Goal: Book appointment/travel/reservation

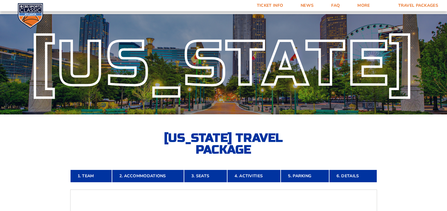
scroll to position [276, 0]
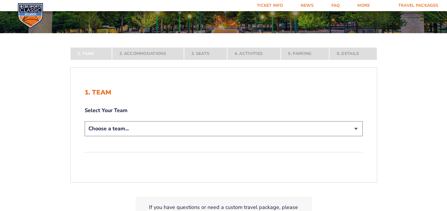
scroll to position [88, 0]
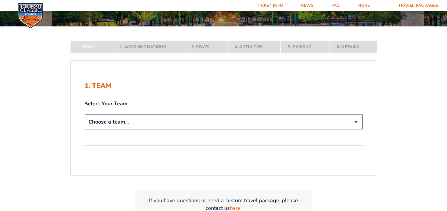
click at [121, 121] on select "Choose a team... [US_STATE] Wildcats [US_STATE] State Buckeyes [US_STATE] Tar H…" at bounding box center [224, 122] width 278 height 15
select select "12956"
click at [85, 130] on select "Choose a team... [US_STATE] Wildcats [US_STATE] State Buckeyes [US_STATE] Tar H…" at bounding box center [224, 122] width 278 height 15
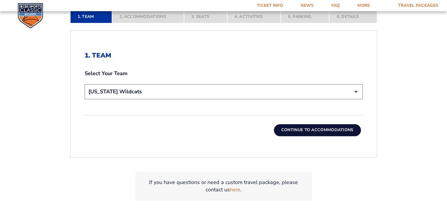
scroll to position [176, 0]
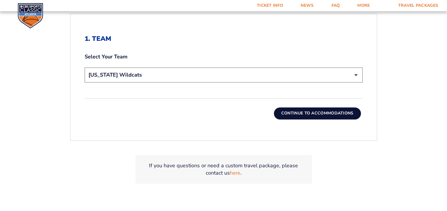
click at [316, 113] on button "Continue To Accommodations" at bounding box center [317, 114] width 87 height 12
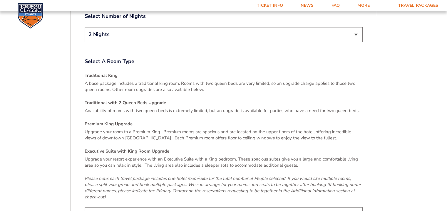
scroll to position [835, 0]
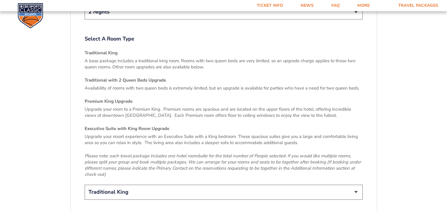
click at [355, 185] on select "Traditional King Traditional with 2 Queen Beds Upgrade (+$45 per night) Premium…" at bounding box center [224, 192] width 278 height 15
select select "Traditional with 2 Queen Beds Upgrade"
click at [85, 185] on select "Traditional King Traditional with 2 Queen Beds Upgrade (+$45 per night) Premium…" at bounding box center [224, 192] width 278 height 15
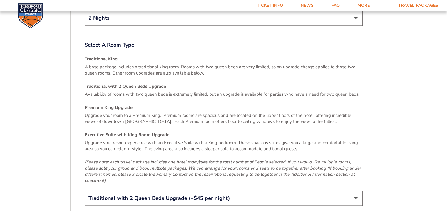
scroll to position [893, 0]
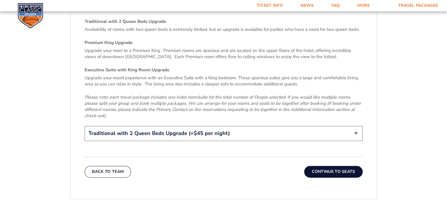
click at [337, 166] on button "Continue To Seats" at bounding box center [333, 172] width 58 height 12
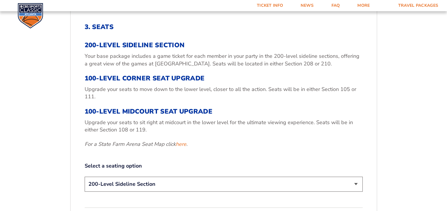
scroll to position [247, 0]
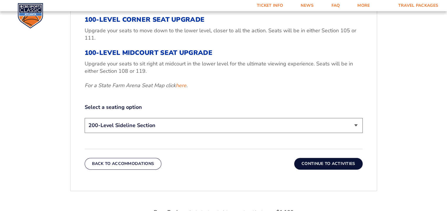
click at [333, 164] on button "Continue To Activities" at bounding box center [328, 164] width 68 height 12
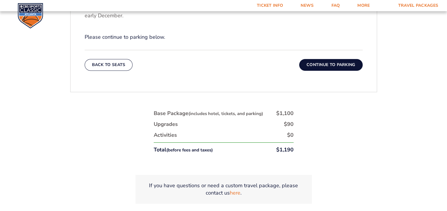
scroll to position [276, 0]
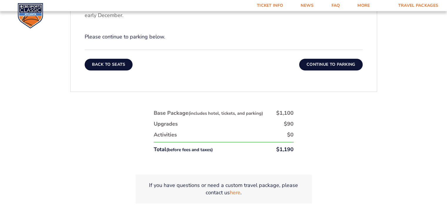
click at [118, 64] on button "Back To Seats" at bounding box center [109, 65] width 48 height 12
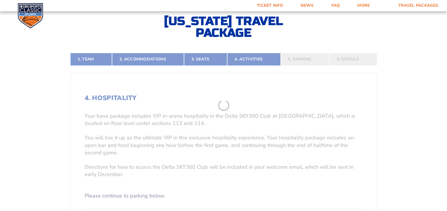
scroll to position [100, 0]
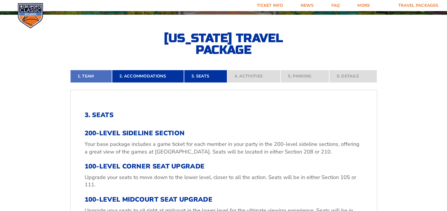
click at [89, 76] on link "1. Team" at bounding box center [91, 76] width 42 height 13
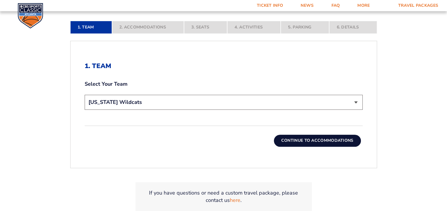
scroll to position [159, 0]
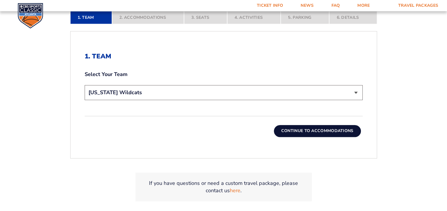
click at [314, 133] on button "Continue To Accommodations" at bounding box center [317, 131] width 87 height 12
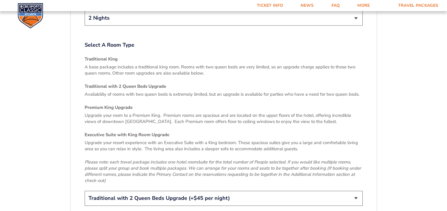
scroll to position [835, 0]
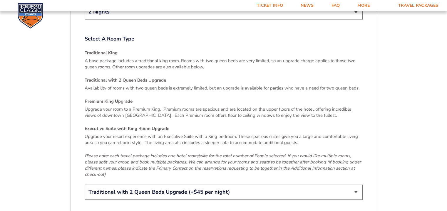
click at [354, 185] on select "Traditional King Traditional with 2 Queen Beds Upgrade (+$45 per night) Premium…" at bounding box center [224, 192] width 278 height 15
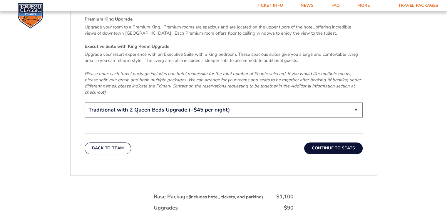
scroll to position [923, 0]
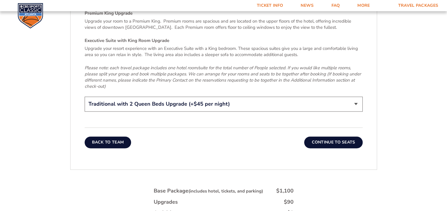
click at [119, 137] on button "Back To Team" at bounding box center [108, 143] width 47 height 12
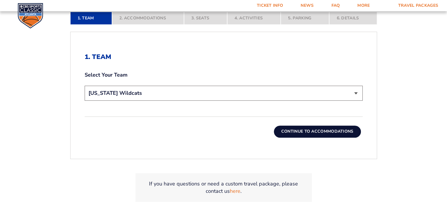
scroll to position [159, 0]
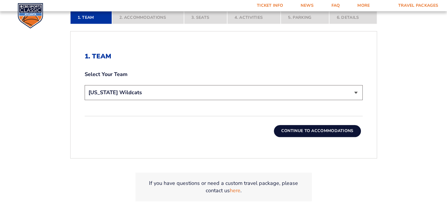
click at [286, 130] on button "Continue To Accommodations" at bounding box center [317, 131] width 87 height 12
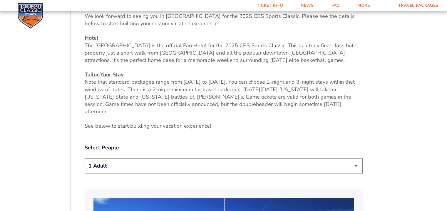
scroll to position [217, 0]
click at [356, 160] on select "1 Adult 2 Adults 3 Adults 4 Adults 2 Adults + 1 Child 2 Adults + 2 Children 2 A…" at bounding box center [224, 165] width 278 height 15
click at [85, 158] on select "1 Adult 2 Adults 3 Adults 4 Adults 2 Adults + 1 Child 2 Adults + 2 Children 2 A…" at bounding box center [224, 165] width 278 height 15
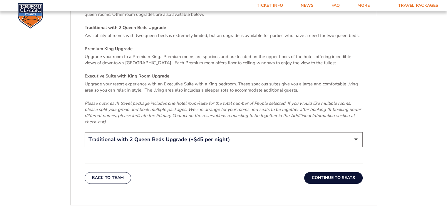
scroll to position [893, 0]
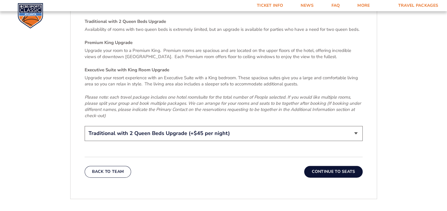
click at [339, 166] on button "Continue To Seats" at bounding box center [333, 172] width 58 height 12
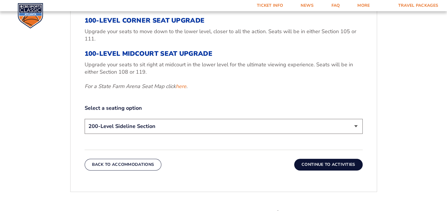
scroll to position [247, 0]
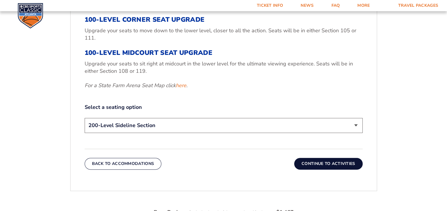
click at [324, 164] on button "Continue To Activities" at bounding box center [328, 164] width 68 height 12
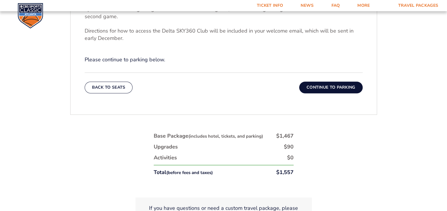
scroll to position [276, 0]
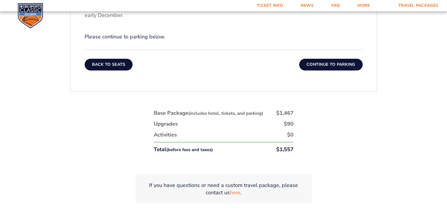
click at [108, 63] on button "Back To Seats" at bounding box center [109, 65] width 48 height 12
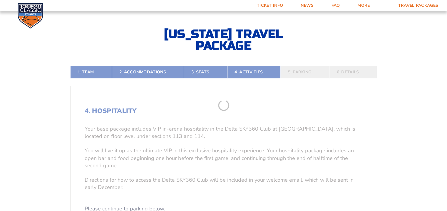
scroll to position [100, 0]
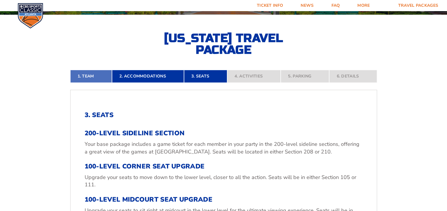
click at [101, 78] on link "1. Team" at bounding box center [91, 76] width 42 height 13
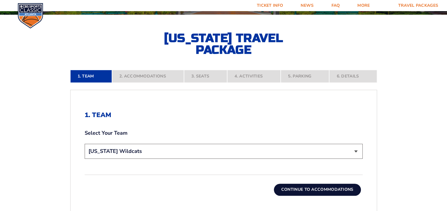
click at [298, 192] on button "Continue To Accommodations" at bounding box center [317, 190] width 87 height 12
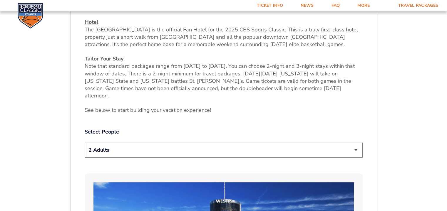
scroll to position [247, 0]
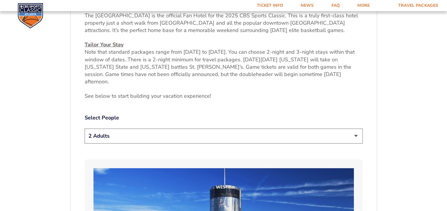
click at [358, 129] on select "1 Adult 2 Adults 3 Adults 4 Adults 2 Adults + 1 Child 2 Adults + 2 Children 2 A…" at bounding box center [224, 136] width 278 height 15
select select "1 Adult"
click at [85, 129] on select "1 Adult 2 Adults 3 Adults 4 Adults 2 Adults + 1 Child 2 Adults + 2 Children 2 A…" at bounding box center [224, 136] width 278 height 15
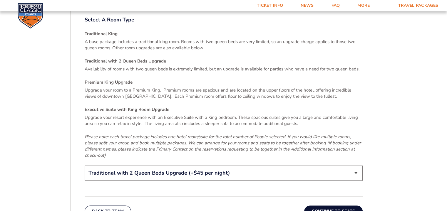
scroll to position [864, 0]
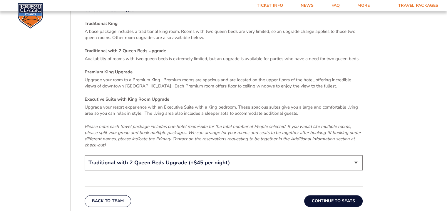
click at [357, 155] on select "Traditional King Traditional with 2 Queen Beds Upgrade (+$45 per night) Premium…" at bounding box center [224, 162] width 278 height 15
select select "Traditional King"
click at [85, 155] on select "Traditional King Traditional with 2 Queen Beds Upgrade (+$45 per night) Premium…" at bounding box center [224, 162] width 278 height 15
click at [329, 195] on button "Continue To Seats" at bounding box center [333, 201] width 58 height 12
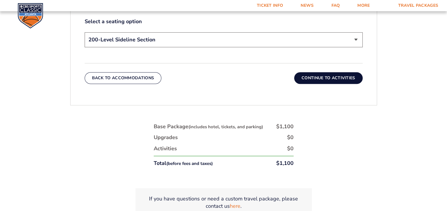
scroll to position [335, 0]
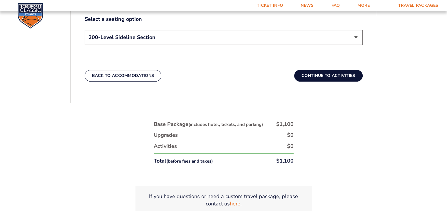
click at [355, 37] on select "200-Level Sideline Section 100-Level Corner Seat Upgrade (+$120 per person) 100…" at bounding box center [224, 37] width 278 height 15
select select "100-Level Midcourt Seat Upgrade"
click at [85, 30] on select "200-Level Sideline Section 100-Level Corner Seat Upgrade (+$120 per person) 100…" at bounding box center [224, 37] width 278 height 15
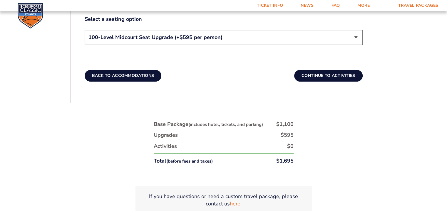
click at [116, 77] on button "Back To Accommodations" at bounding box center [123, 76] width 77 height 12
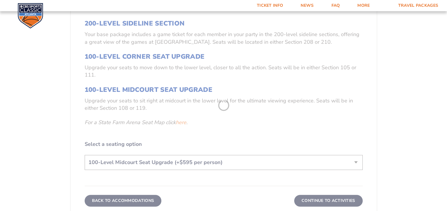
scroll to position [100, 0]
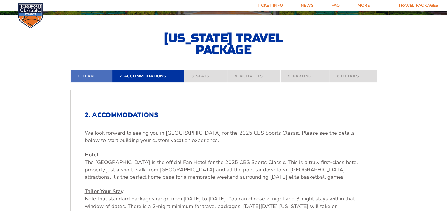
click at [95, 77] on link "1. Team" at bounding box center [91, 76] width 42 height 13
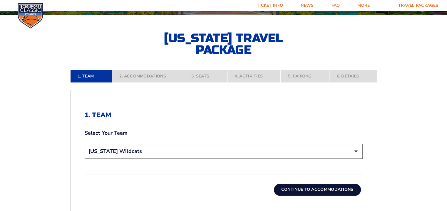
click at [298, 190] on button "Continue To Accommodations" at bounding box center [317, 190] width 87 height 12
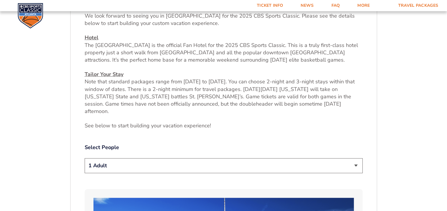
scroll to position [217, 0]
click at [356, 158] on select "1 Adult 2 Adults 3 Adults 4 Adults 2 Adults + 1 Child 2 Adults + 2 Children 2 A…" at bounding box center [224, 165] width 278 height 15
select select "2 Adults"
click at [85, 158] on select "1 Adult 2 Adults 3 Adults 4 Adults 2 Adults + 1 Child 2 Adults + 2 Children 2 A…" at bounding box center [224, 165] width 278 height 15
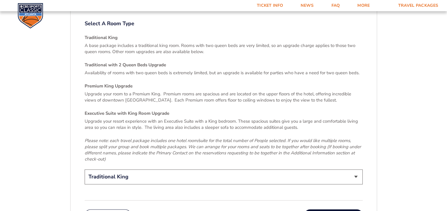
scroll to position [864, 0]
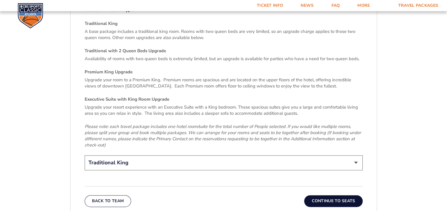
click at [354, 155] on select "Traditional King Traditional with 2 Queen Beds Upgrade (+$45 per night) Premium…" at bounding box center [224, 162] width 278 height 15
select select "Traditional with 2 Queen Beds Upgrade"
click at [85, 155] on select "Traditional King Traditional with 2 Queen Beds Upgrade (+$45 per night) Premium…" at bounding box center [224, 162] width 278 height 15
click at [312, 195] on button "Continue To Seats" at bounding box center [333, 201] width 58 height 12
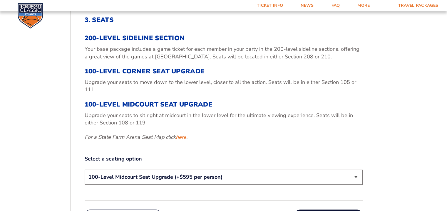
scroll to position [217, 0]
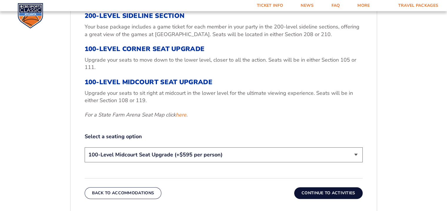
click at [312, 191] on button "Continue To Activities" at bounding box center [328, 193] width 68 height 12
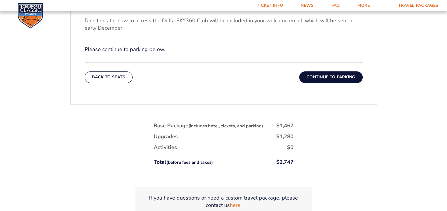
scroll to position [276, 0]
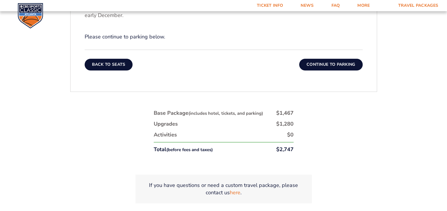
click at [92, 63] on button "Back To Seats" at bounding box center [109, 65] width 48 height 12
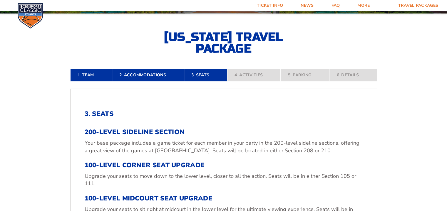
scroll to position [100, 0]
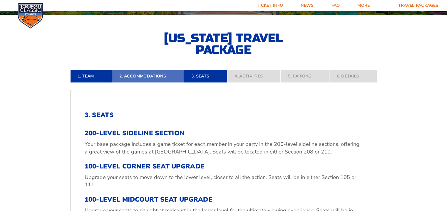
click at [120, 76] on link "2. Accommodations" at bounding box center [148, 76] width 72 height 13
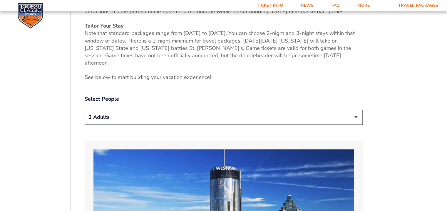
scroll to position [276, 0]
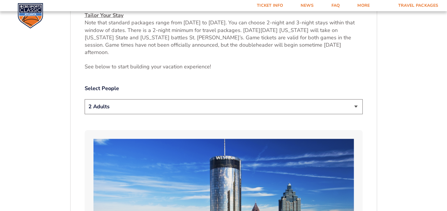
click at [354, 100] on select "1 Adult 2 Adults 3 Adults 4 Adults 2 Adults + 1 Child 2 Adults + 2 Children 2 A…" at bounding box center [224, 106] width 278 height 15
select select "1 Adult"
click at [85, 99] on select "1 Adult 2 Adults 3 Adults 4 Adults 2 Adults + 1 Child 2 Adults + 2 Children 2 A…" at bounding box center [224, 106] width 278 height 15
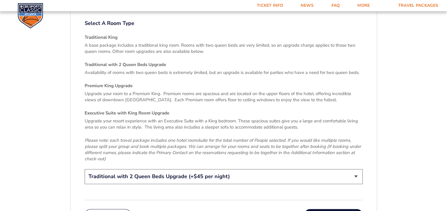
scroll to position [864, 0]
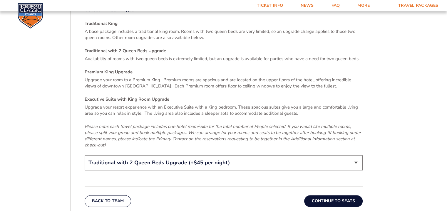
click at [355, 155] on select "Traditional King Traditional with 2 Queen Beds Upgrade (+$45 per night) Premium…" at bounding box center [224, 162] width 278 height 15
select select "Traditional King"
click at [85, 155] on select "Traditional King Traditional with 2 Queen Beds Upgrade (+$45 per night) Premium…" at bounding box center [224, 162] width 278 height 15
click at [320, 195] on button "Continue To Seats" at bounding box center [333, 201] width 58 height 12
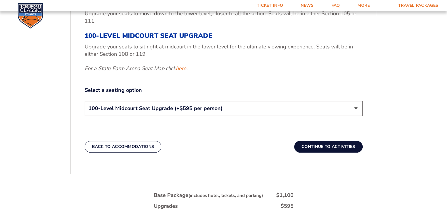
scroll to position [276, 0]
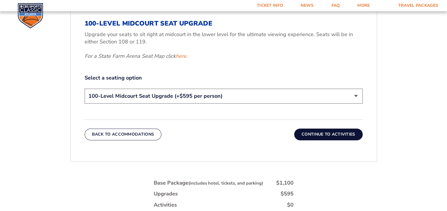
click at [321, 133] on button "Continue To Activities" at bounding box center [328, 135] width 68 height 12
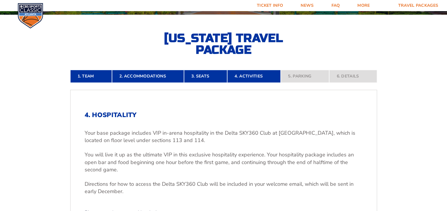
scroll to position [71, 0]
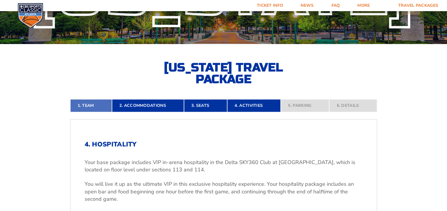
click at [97, 107] on link "1. Team" at bounding box center [91, 105] width 42 height 13
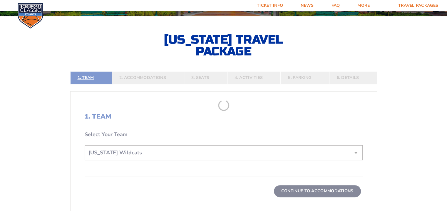
scroll to position [100, 0]
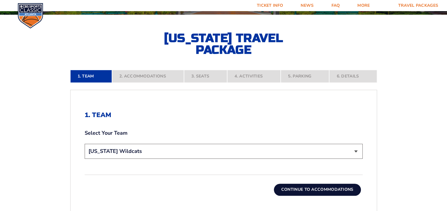
click at [292, 190] on button "Continue To Accommodations" at bounding box center [317, 190] width 87 height 12
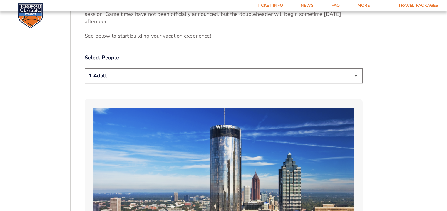
scroll to position [306, 0]
